Goal: Transaction & Acquisition: Book appointment/travel/reservation

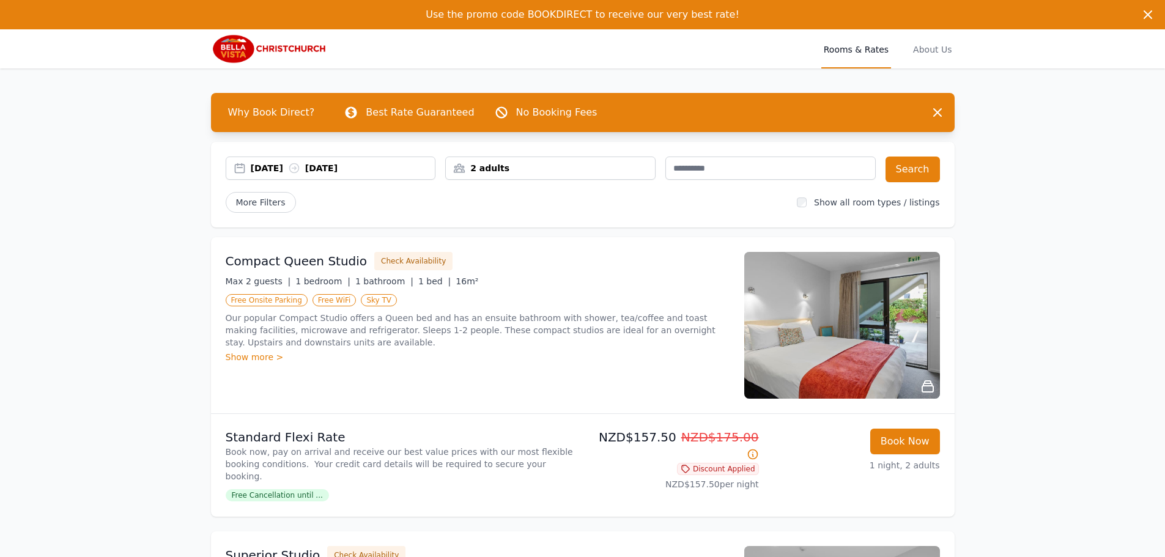
click at [281, 172] on div "[DATE] [DATE]" at bounding box center [343, 168] width 185 height 12
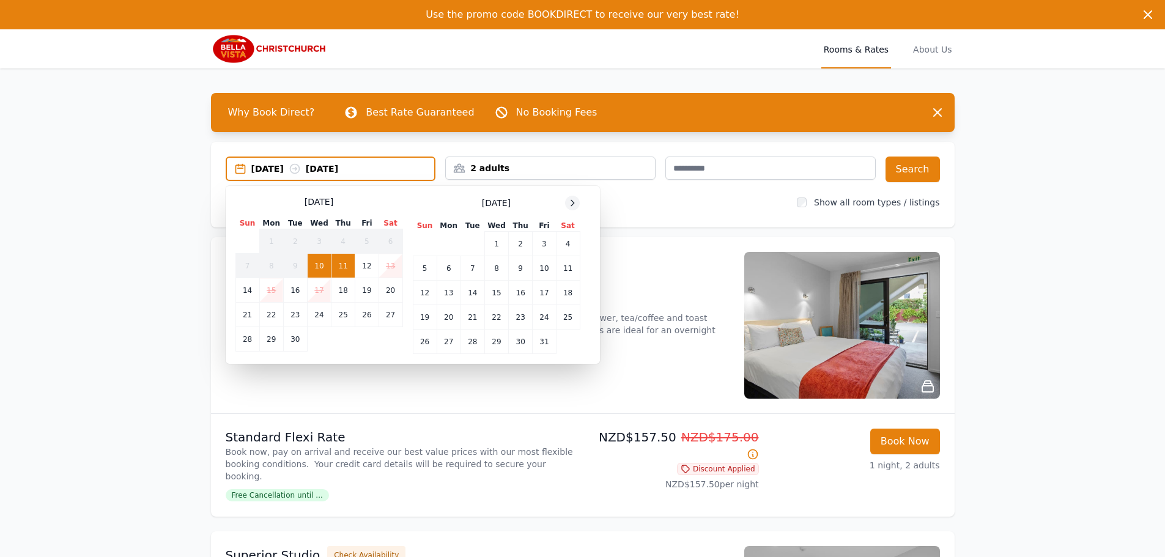
click at [571, 201] on icon at bounding box center [572, 203] width 10 height 10
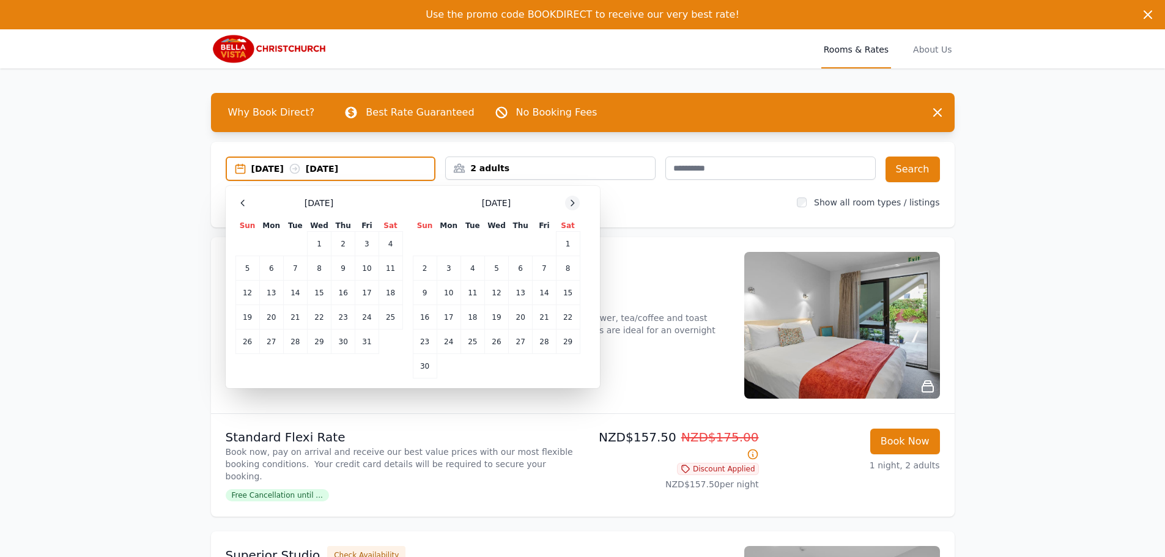
click at [571, 201] on icon at bounding box center [572, 203] width 10 height 10
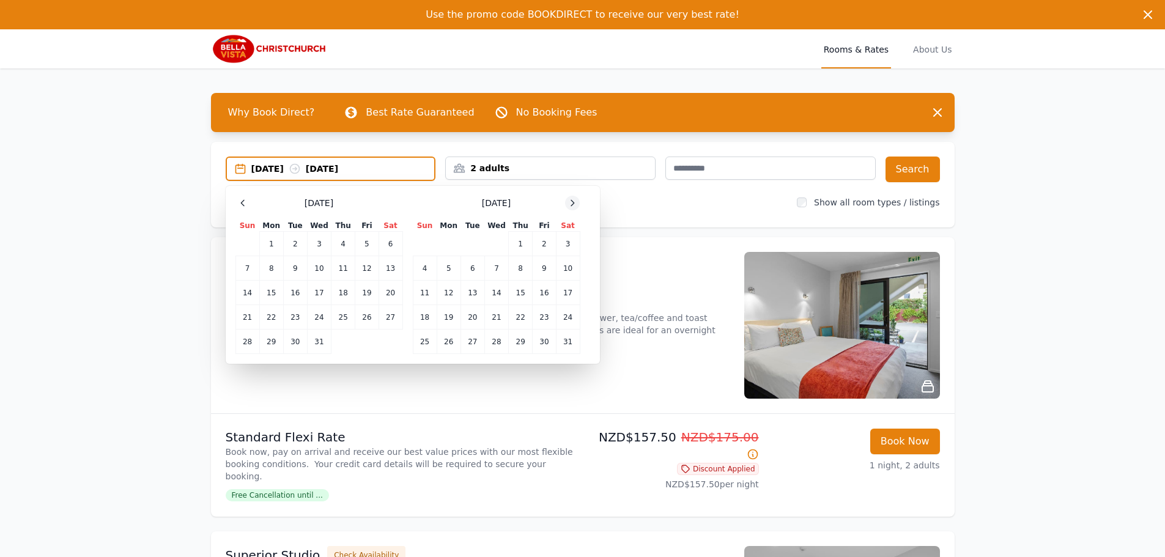
click at [574, 206] on icon at bounding box center [572, 203] width 10 height 10
click at [500, 273] on td "11" at bounding box center [496, 268] width 24 height 24
click at [521, 273] on td "12" at bounding box center [521, 268] width 24 height 24
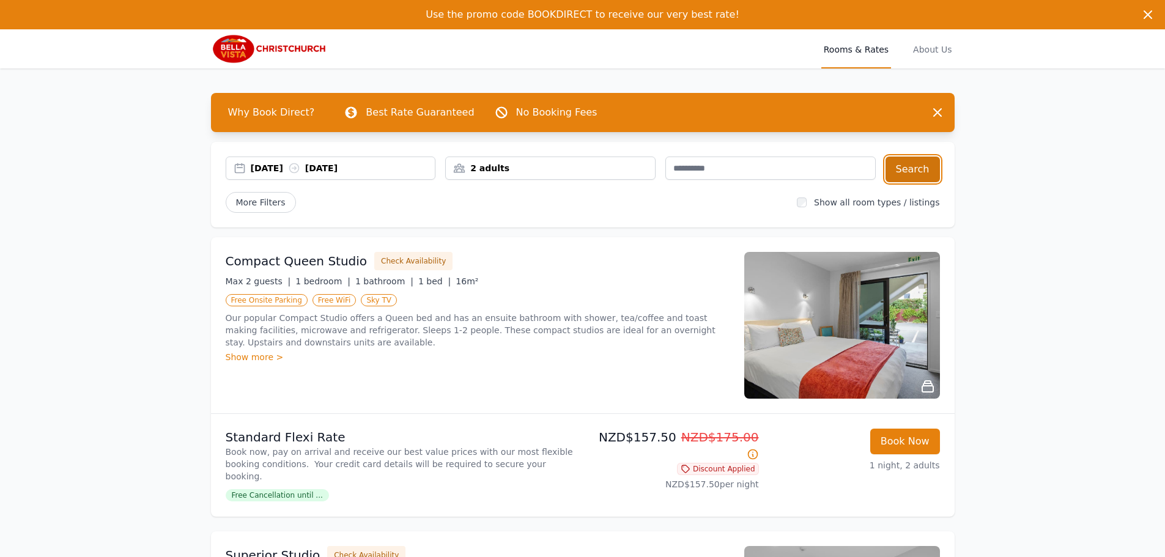
click at [925, 171] on button "Search" at bounding box center [912, 170] width 54 height 26
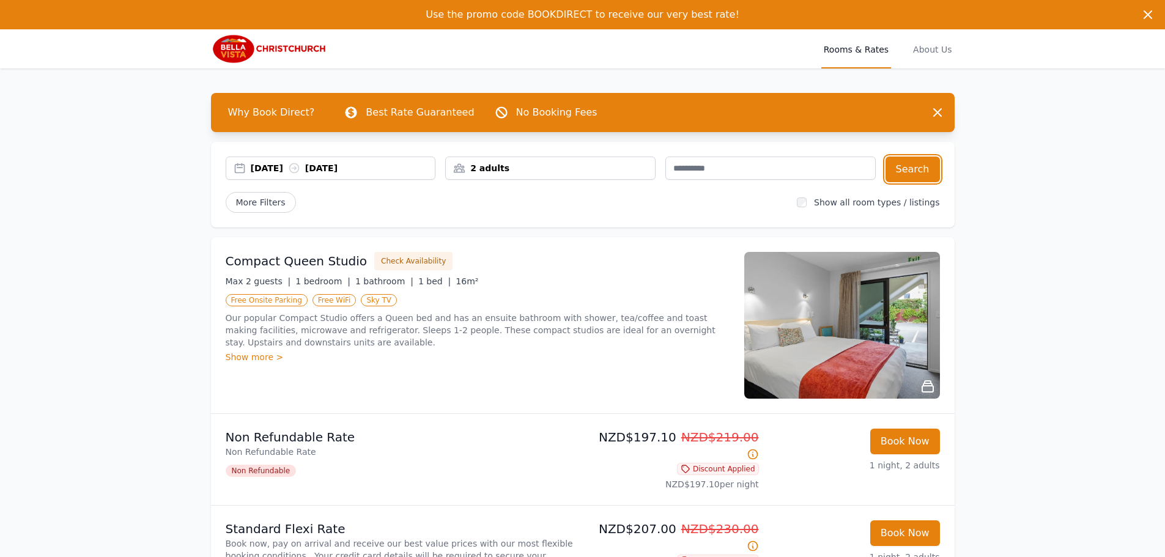
click at [249, 169] on div "[DATE] [DATE]" at bounding box center [330, 168] width 209 height 12
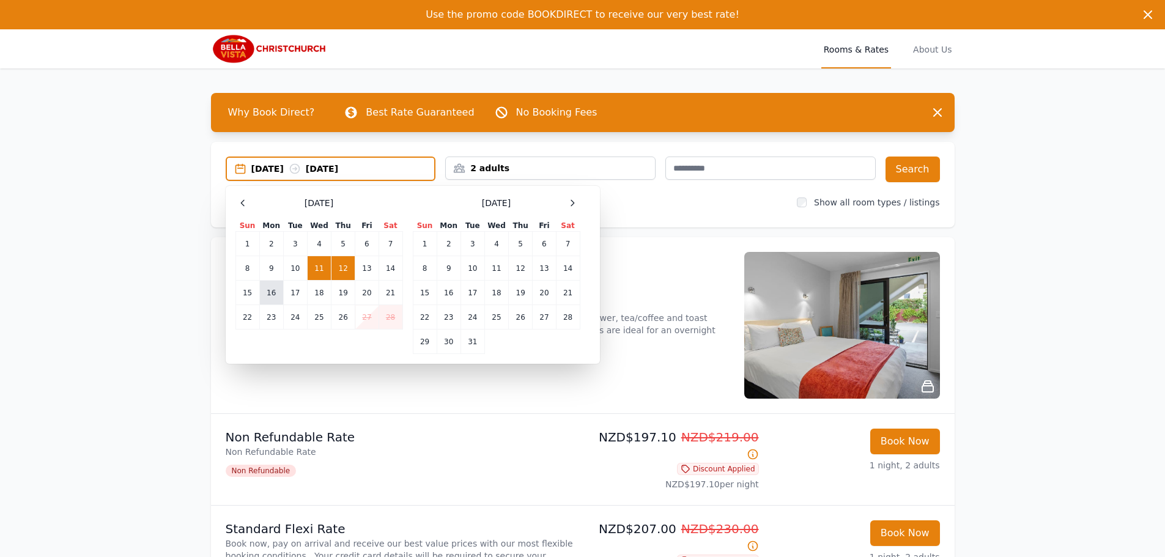
click at [275, 297] on td "16" at bounding box center [271, 293] width 24 height 24
click at [295, 301] on td "17" at bounding box center [295, 293] width 24 height 24
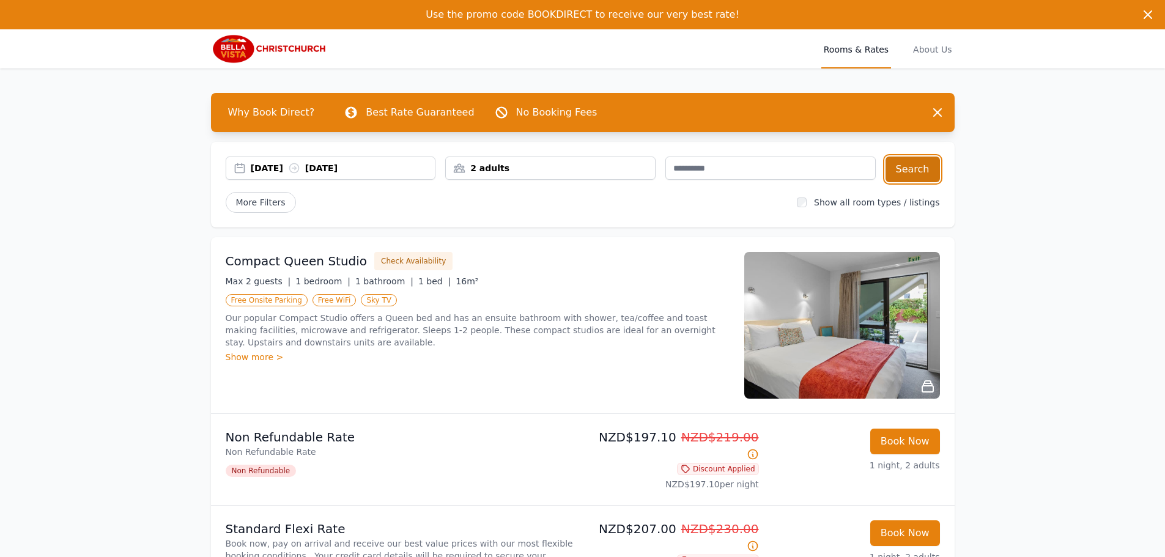
click at [928, 172] on button "Search" at bounding box center [912, 170] width 54 height 26
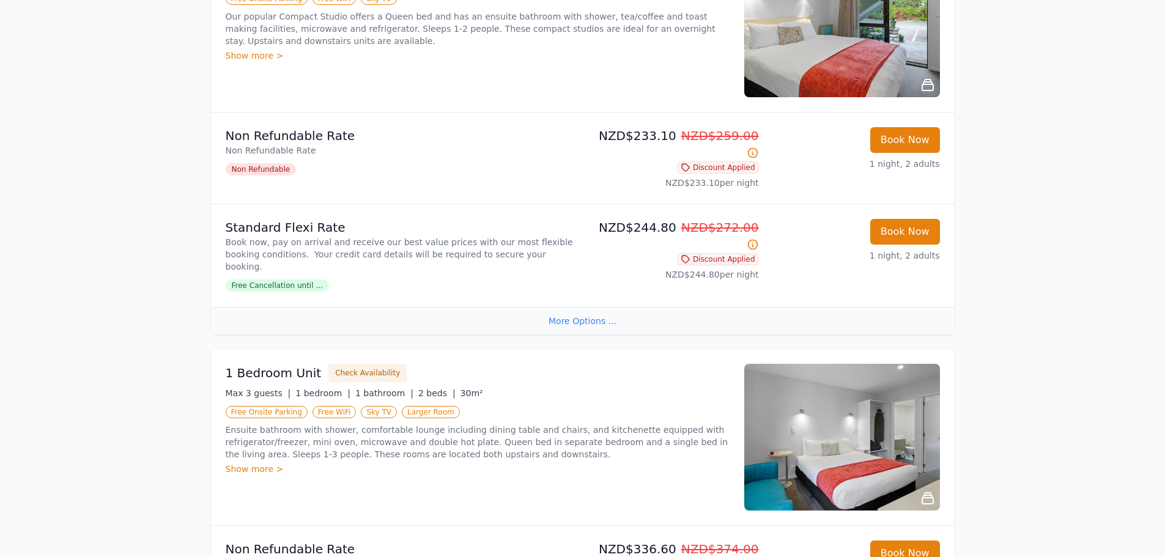
scroll to position [306, 0]
